Goal: Task Accomplishment & Management: Manage account settings

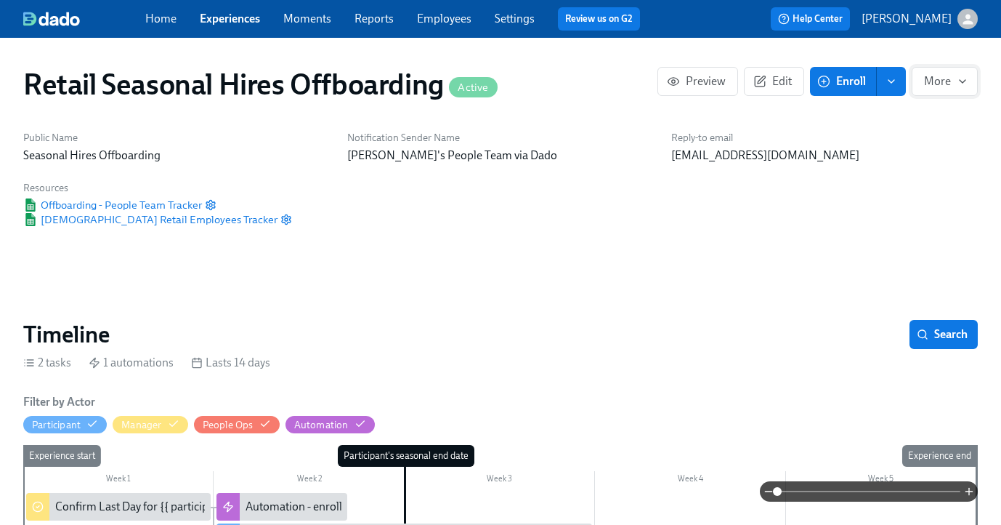
click at [966, 84] on icon "button" at bounding box center [963, 82] width 12 height 12
click at [762, 98] on div at bounding box center [500, 262] width 1001 height 525
click at [763, 78] on icon "button" at bounding box center [759, 81] width 13 height 13
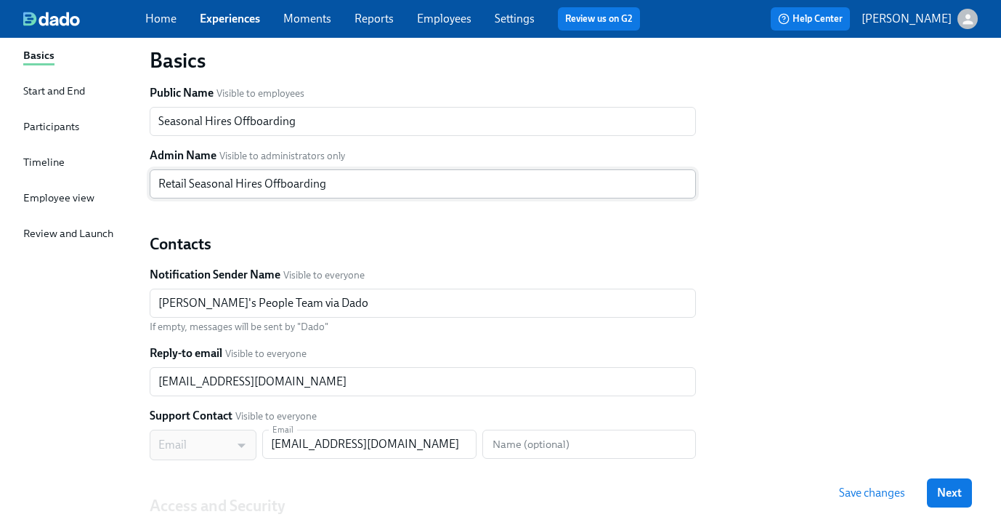
scroll to position [55, 0]
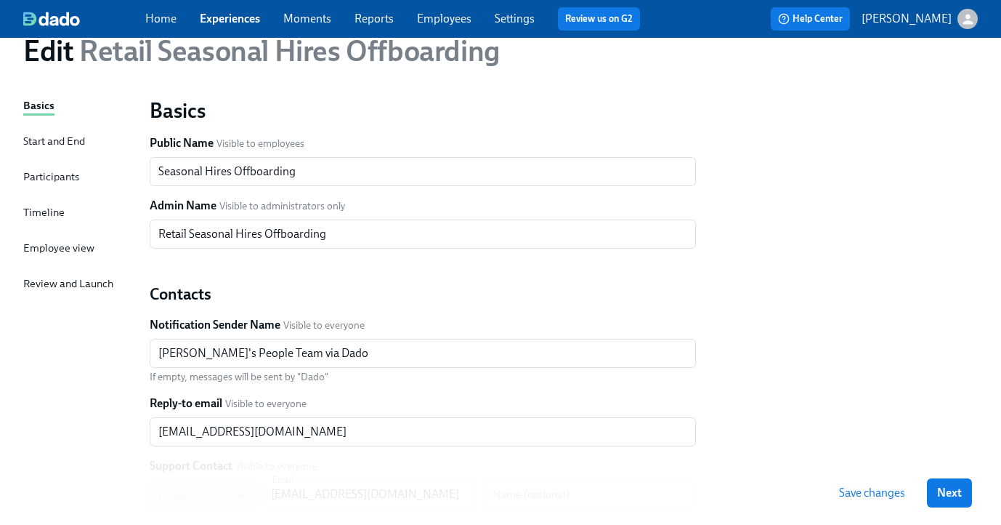
click at [53, 173] on div "Participants" at bounding box center [51, 177] width 56 height 16
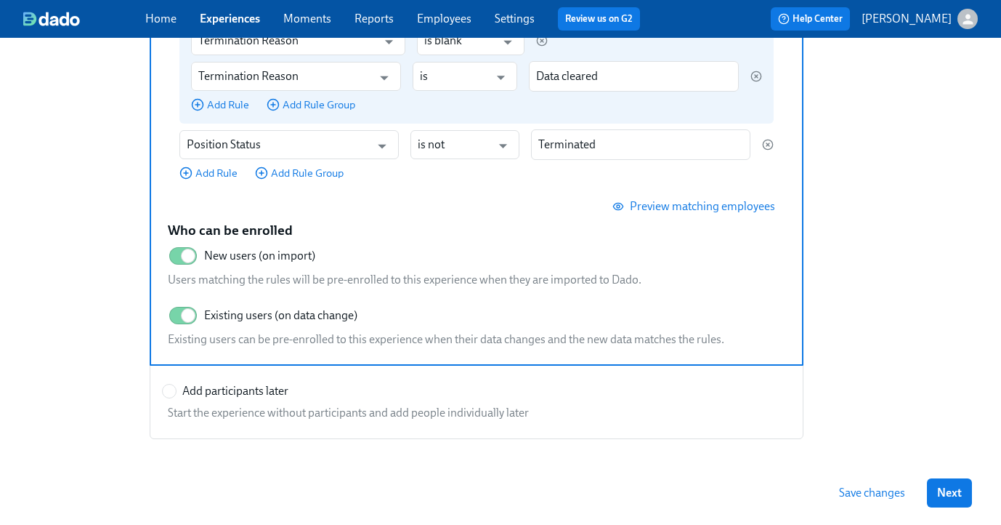
scroll to position [424, 0]
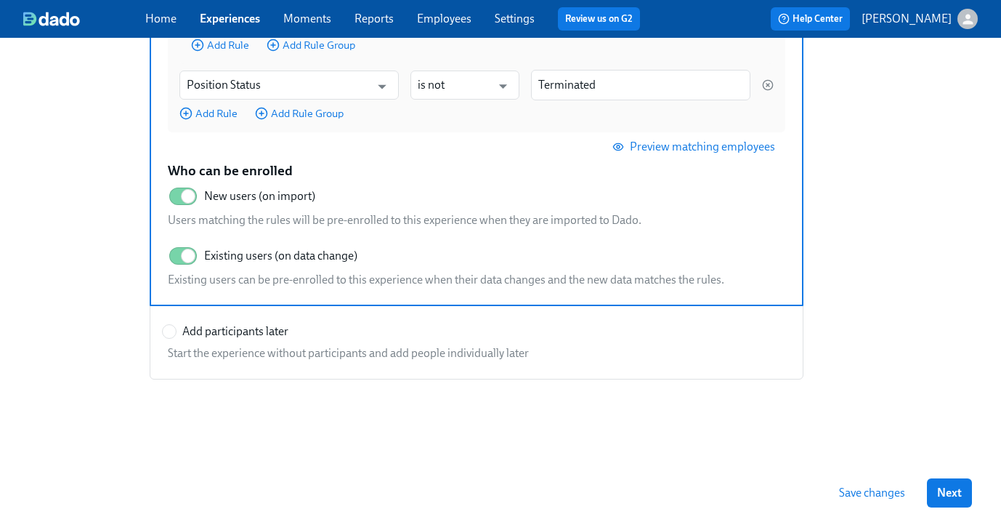
click at [205, 331] on span "Add participants later" at bounding box center [235, 331] width 106 height 16
click at [176, 331] on input "Add participants later" at bounding box center [169, 331] width 13 height 13
radio input "true"
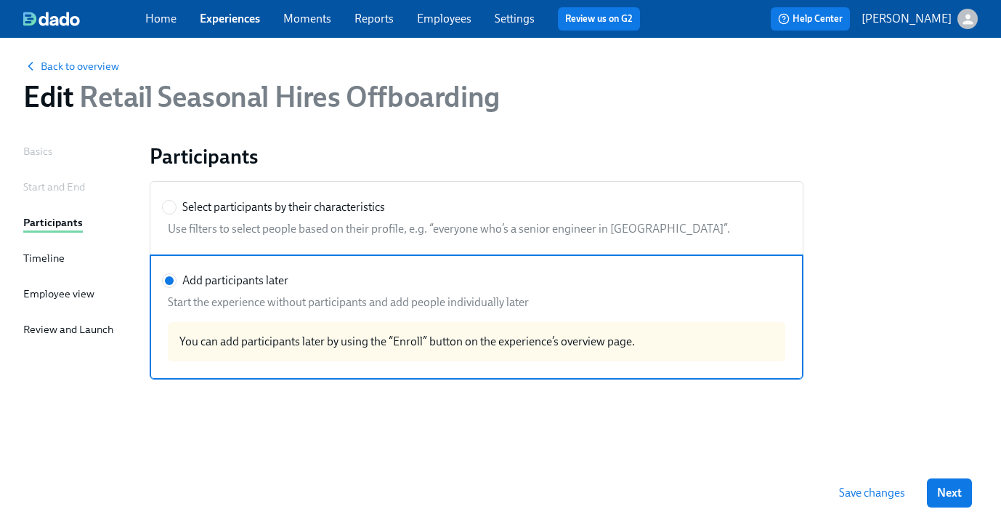
scroll to position [9, 0]
click at [59, 62] on span "Back to overview" at bounding box center [71, 66] width 96 height 15
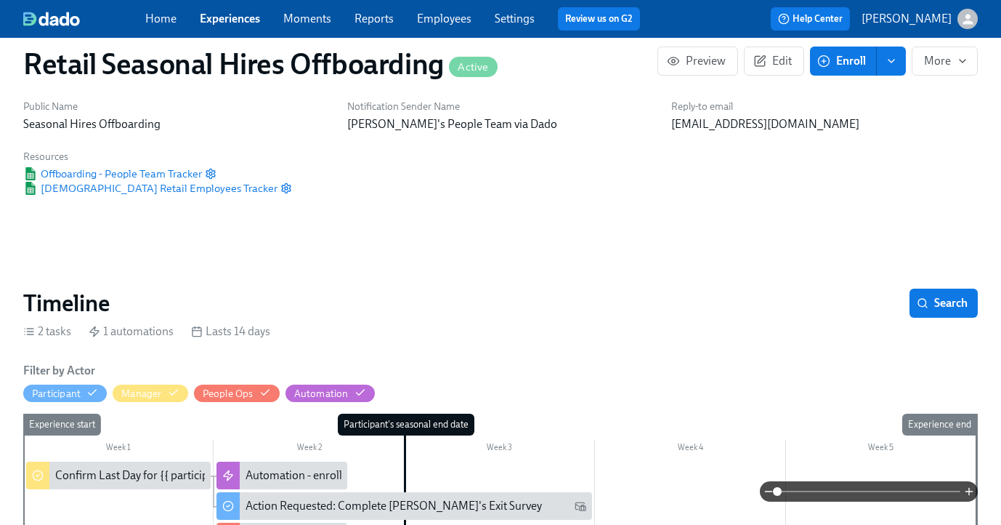
scroll to position [34, 0]
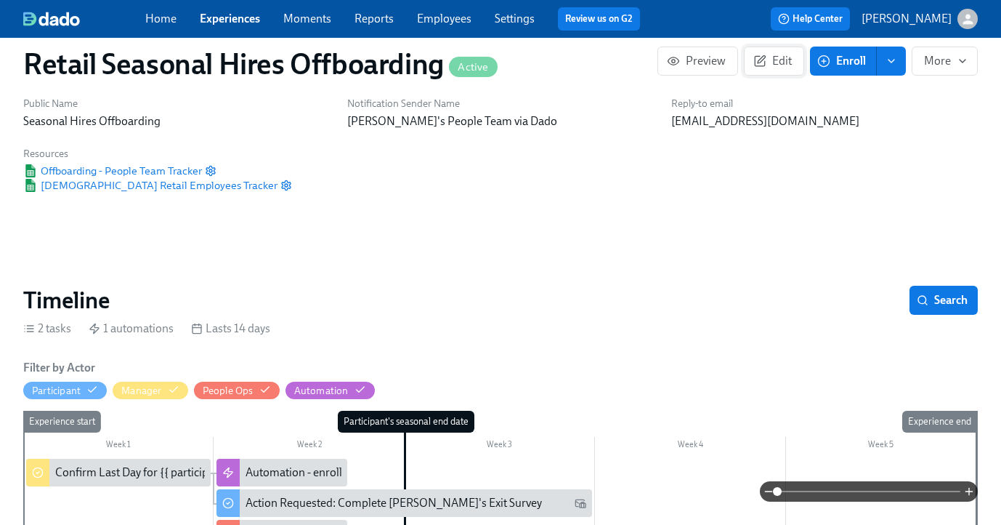
click at [762, 66] on icon "button" at bounding box center [759, 60] width 13 height 13
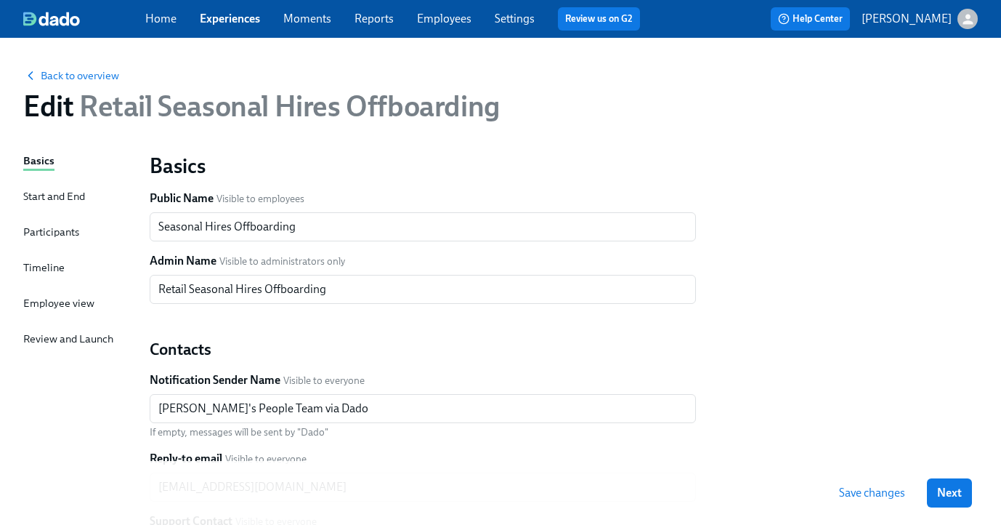
click at [51, 245] on div "Basics Start and End Participants Timeline Employee view Review and Launch" at bounding box center [77, 444] width 109 height 583
click at [51, 238] on div "Participants" at bounding box center [51, 232] width 56 height 16
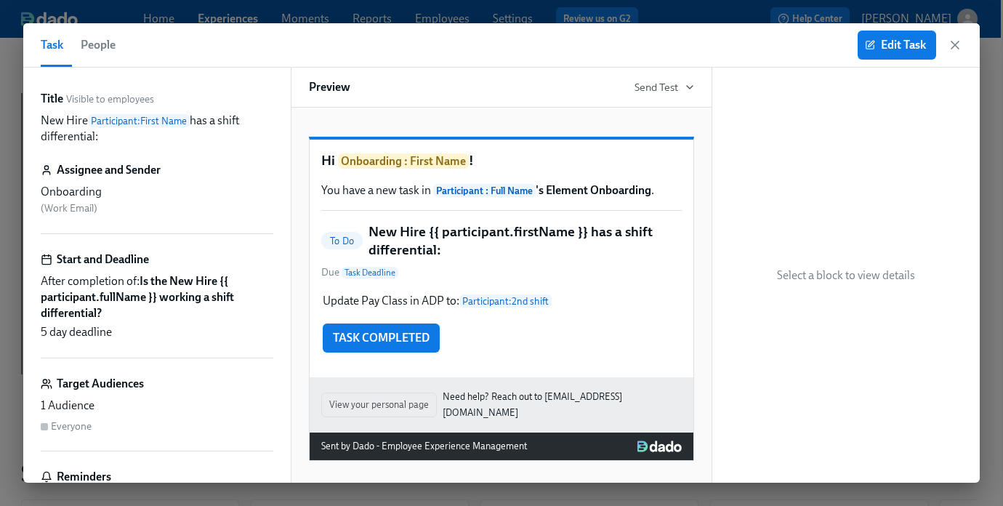
scroll to position [0, 2017]
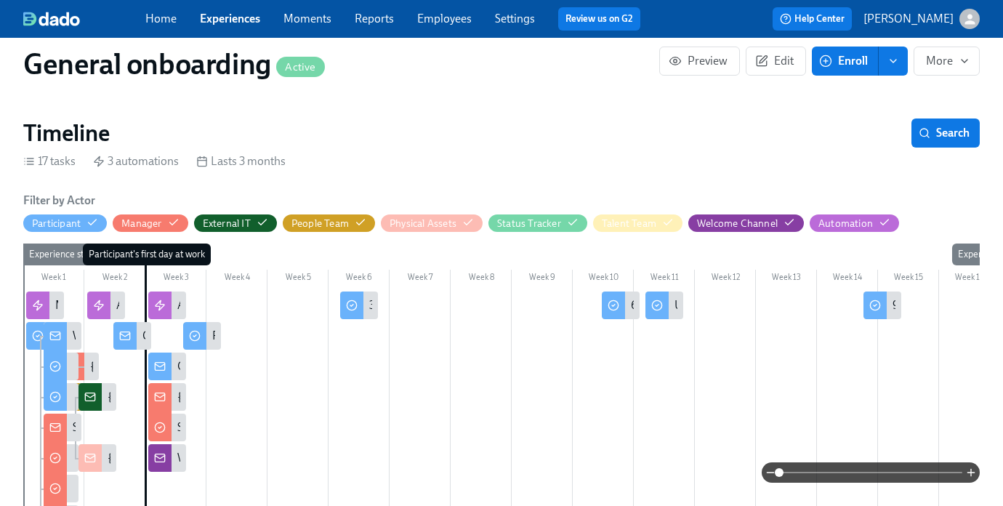
scroll to position [0, 3667]
